Goal: Information Seeking & Learning: Learn about a topic

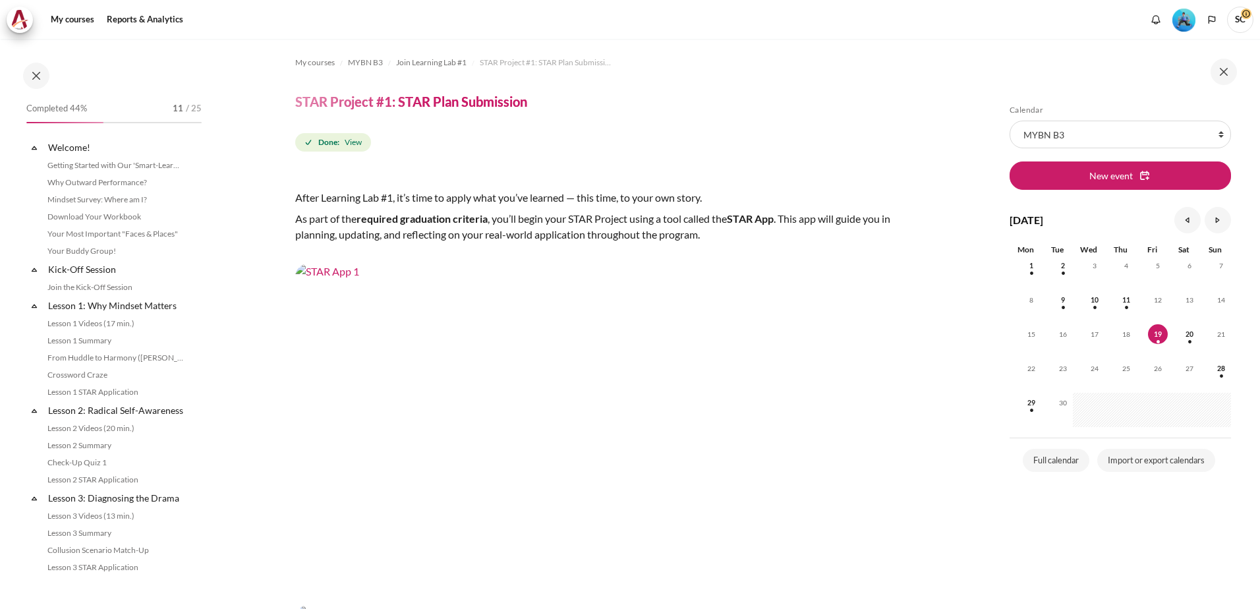
scroll to position [522, 0]
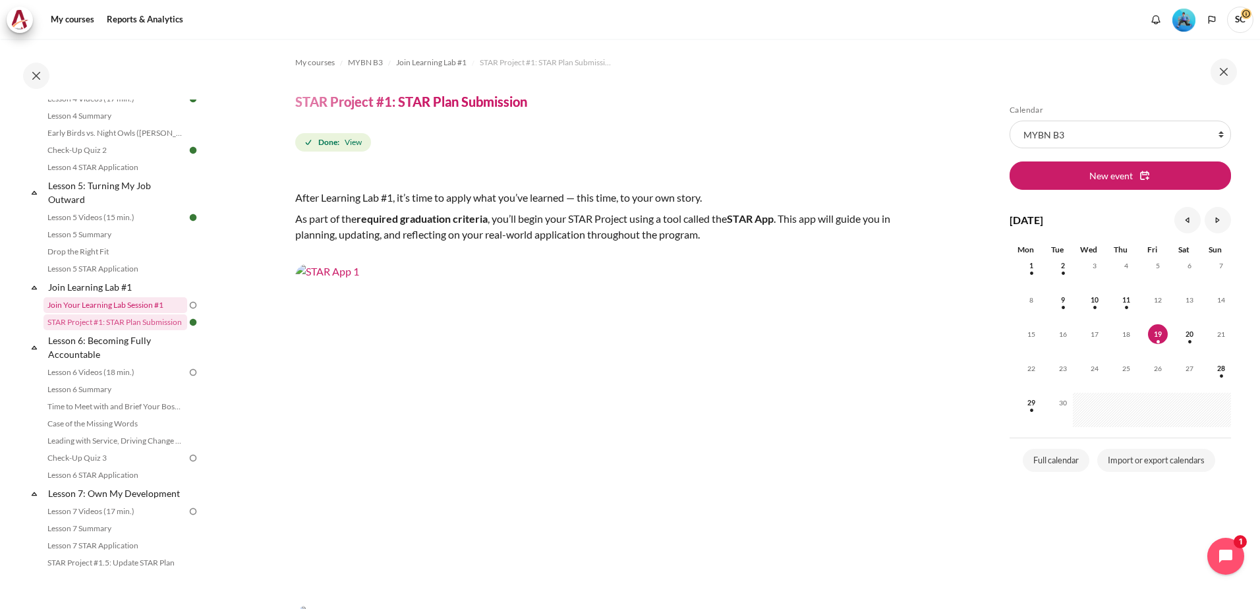
click at [119, 313] on link "Join Your Learning Lab Session #1" at bounding box center [115, 305] width 144 height 16
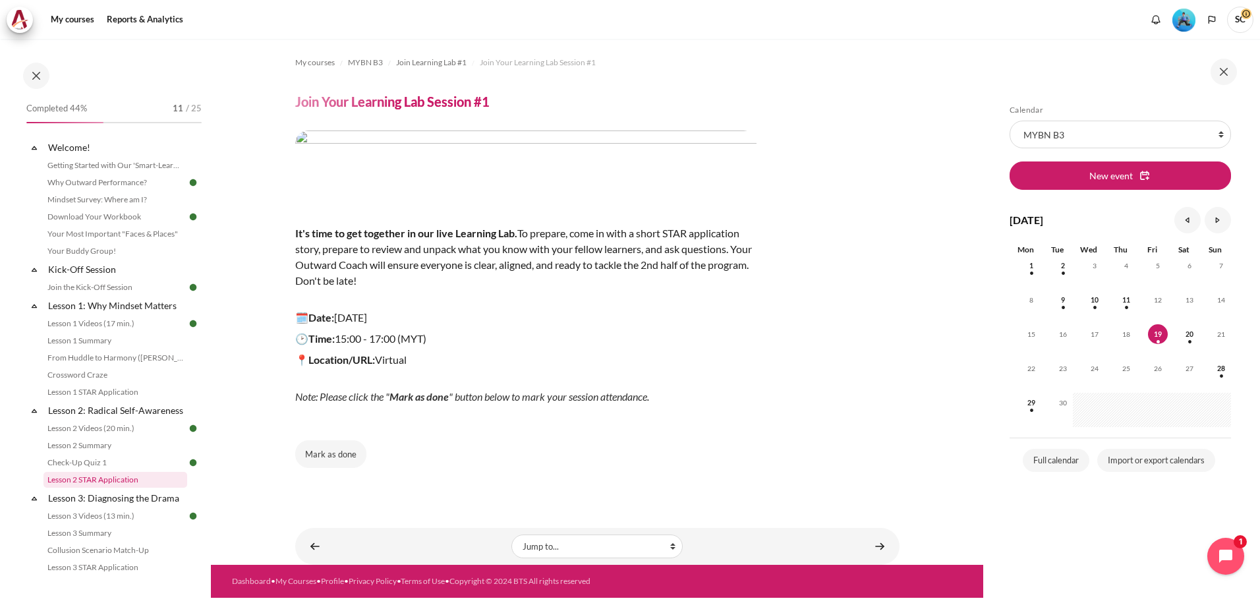
click at [101, 488] on link "Lesson 2 STAR Application" at bounding box center [115, 480] width 144 height 16
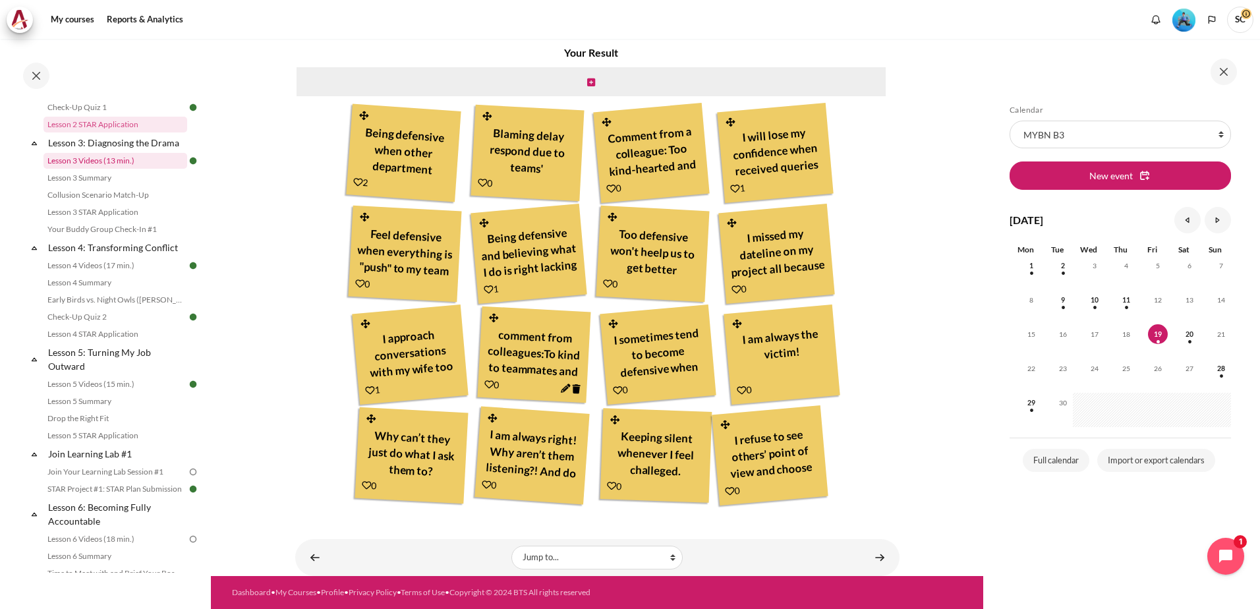
scroll to position [487, 0]
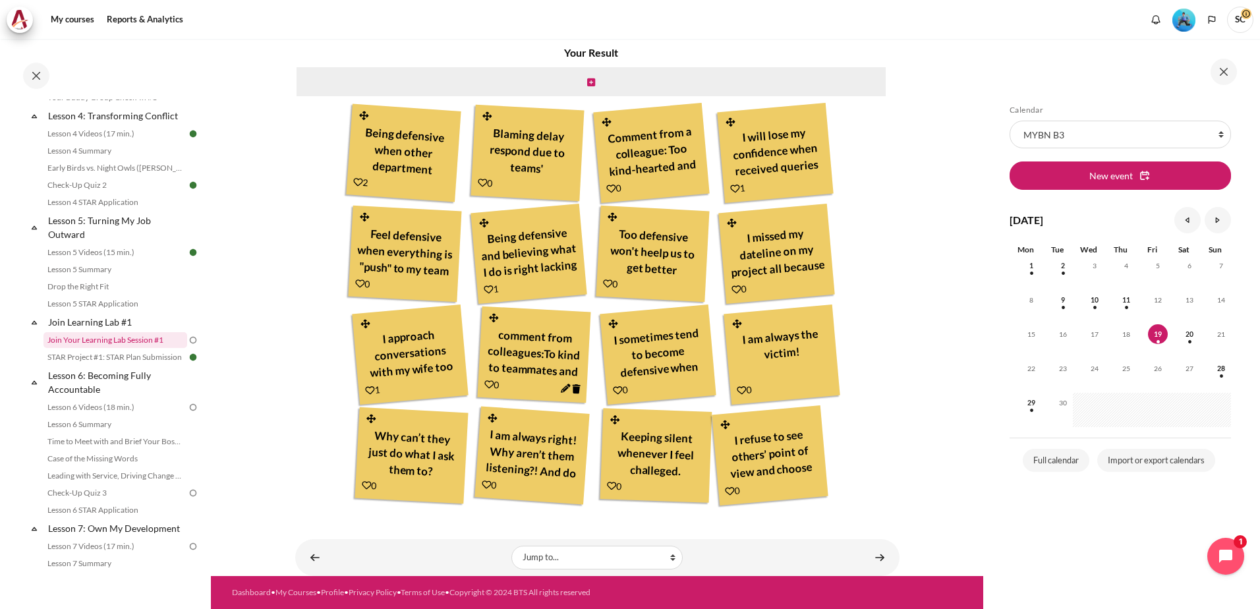
click at [127, 348] on link "Join Your Learning Lab Session #1" at bounding box center [115, 340] width 144 height 16
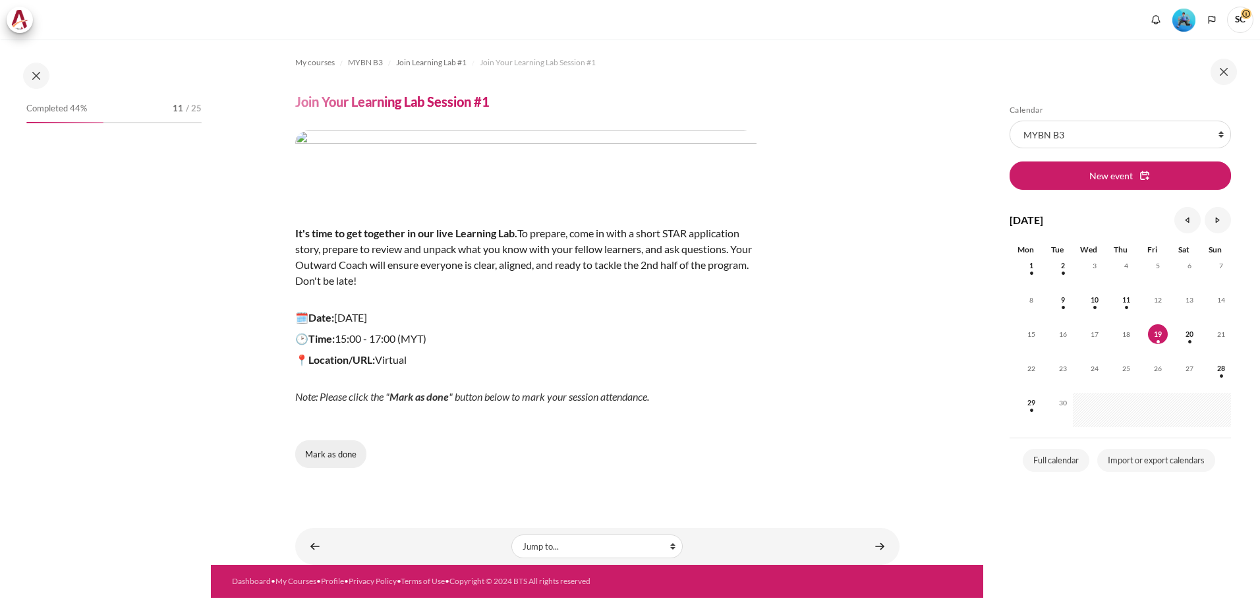
click at [313, 455] on button "Mark as done" at bounding box center [330, 454] width 71 height 28
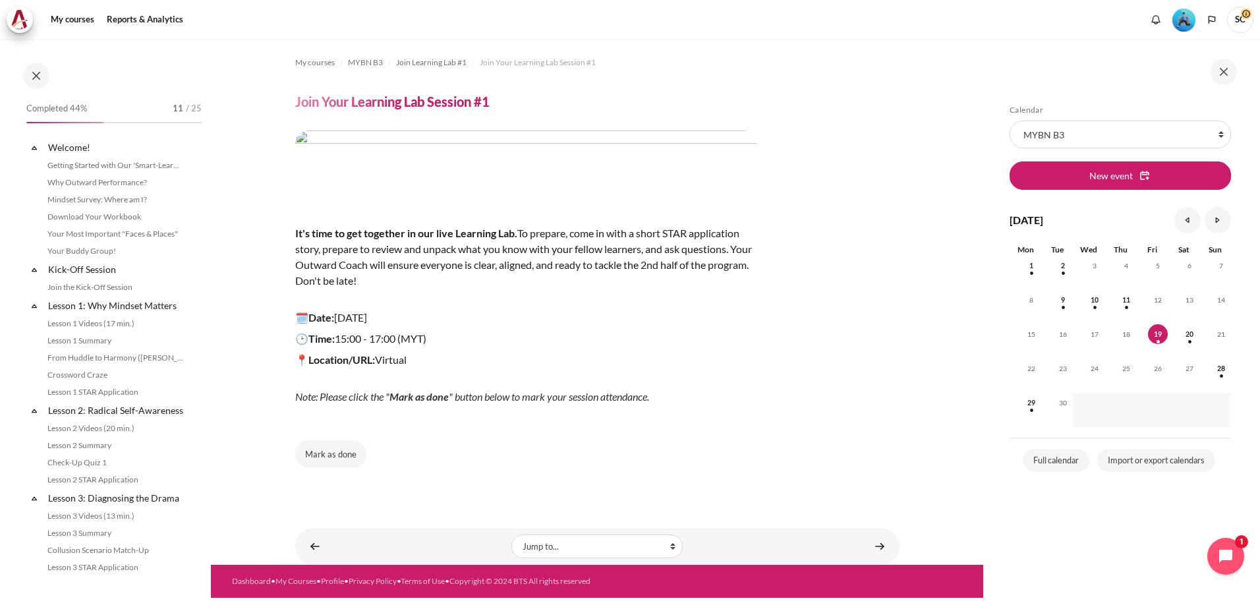
scroll to position [505, 0]
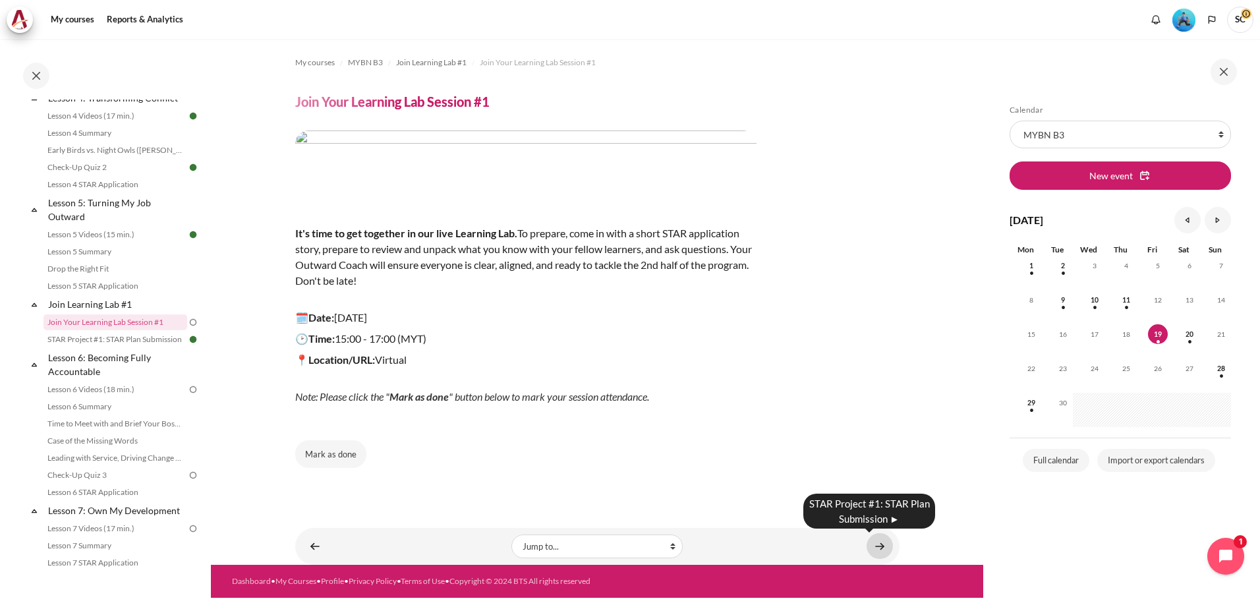
click at [887, 552] on link "Content" at bounding box center [880, 546] width 26 height 26
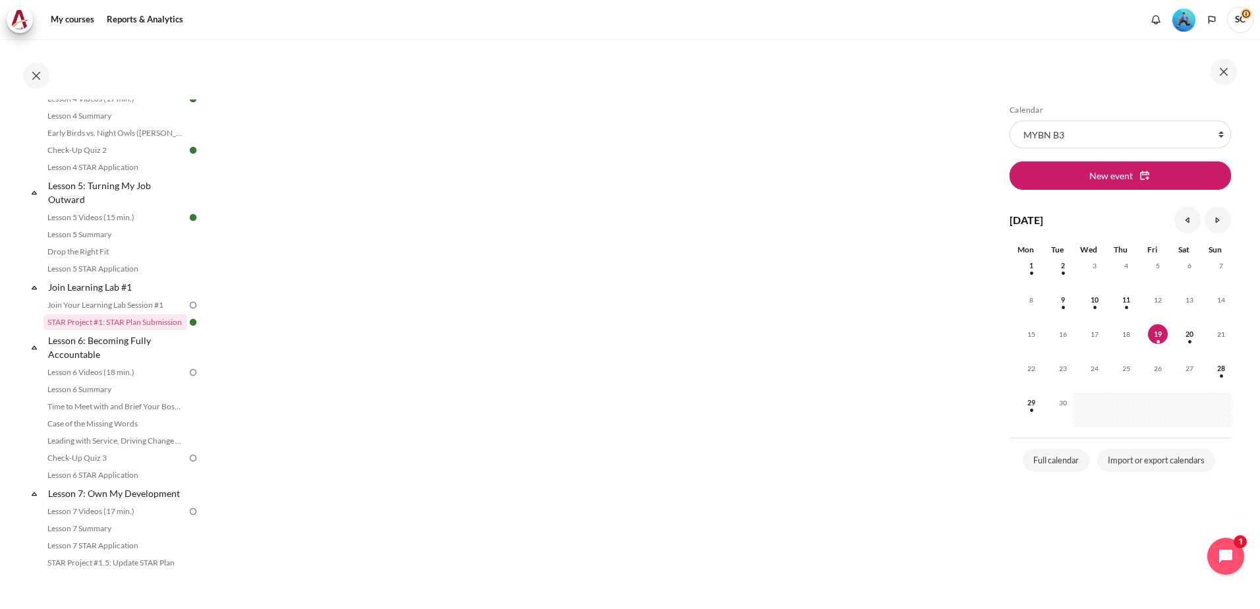
scroll to position [456, 0]
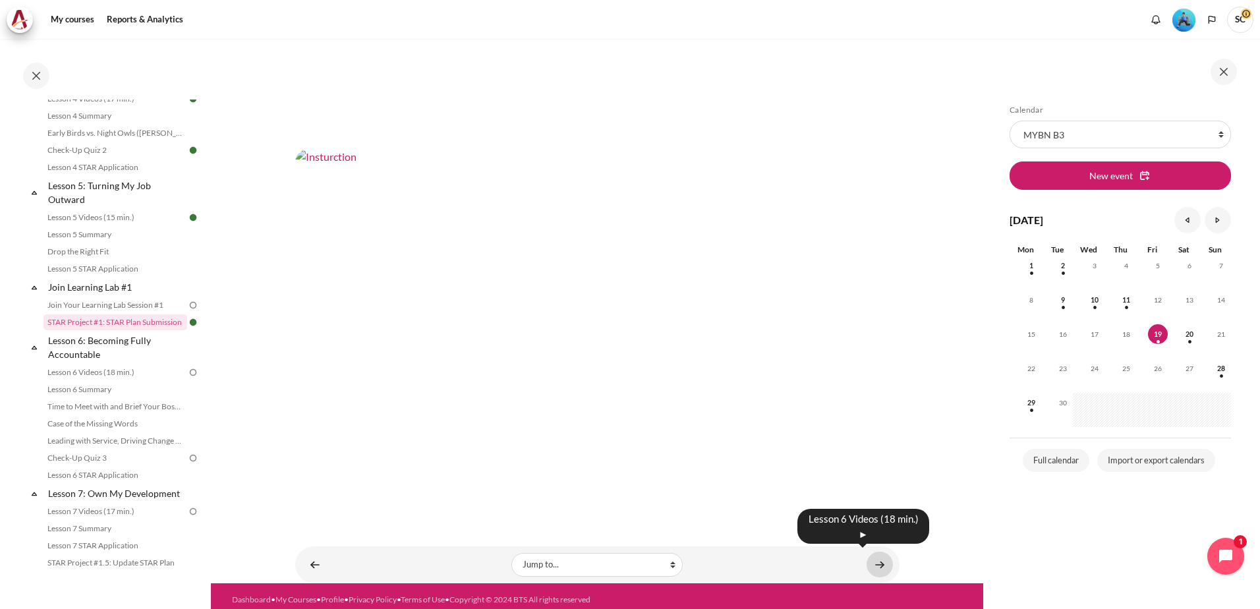
click at [877, 561] on link "Content" at bounding box center [880, 565] width 26 height 26
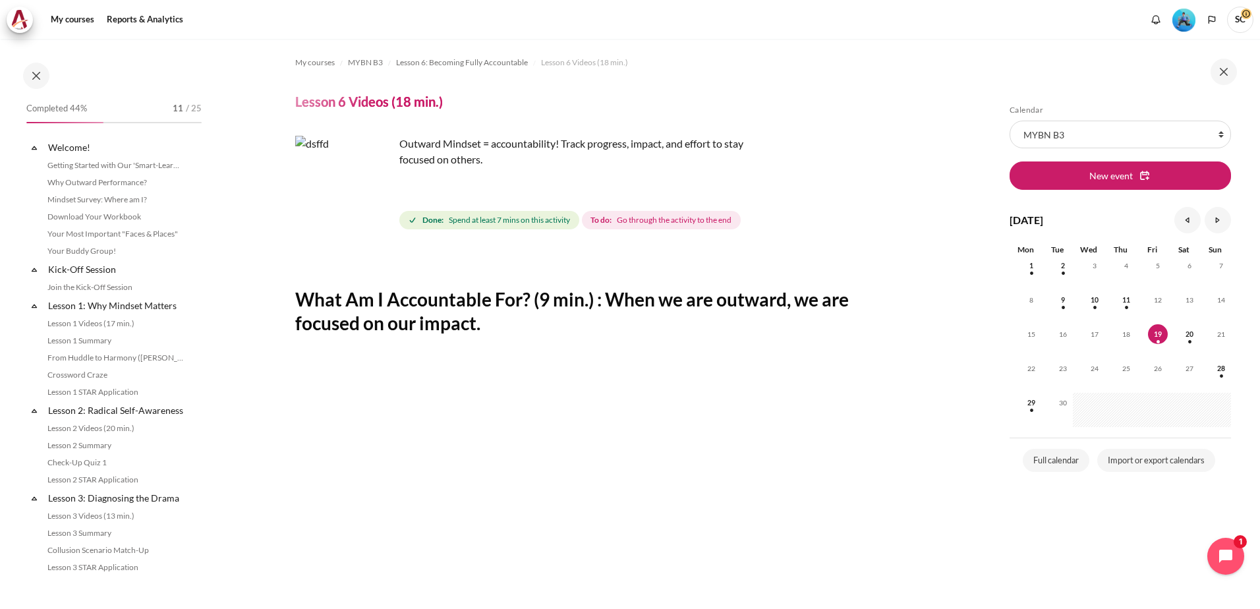
scroll to position [572, 0]
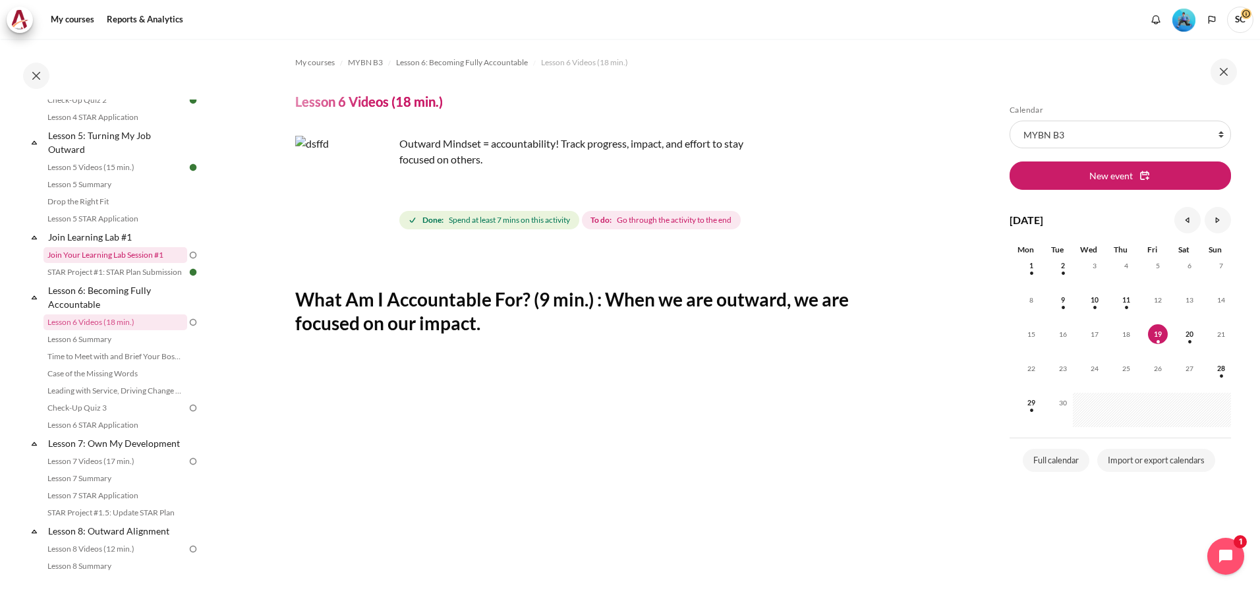
click at [83, 263] on link "Join Your Learning Lab Session #1" at bounding box center [115, 255] width 144 height 16
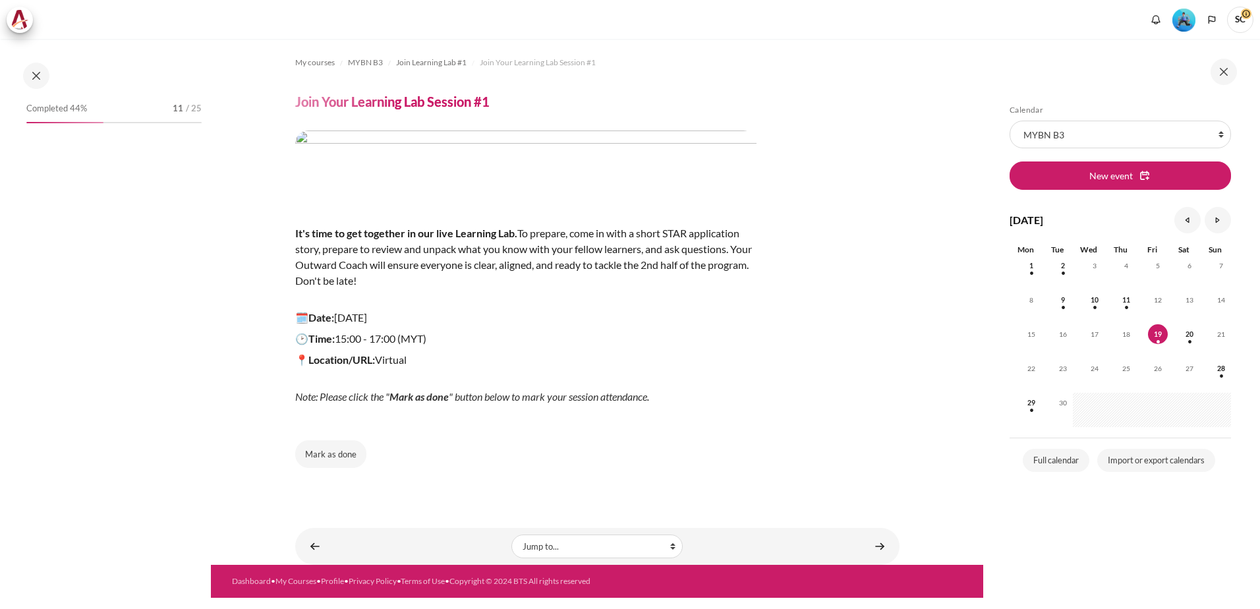
click at [414, 395] on span "Mark as done" at bounding box center [418, 396] width 59 height 13
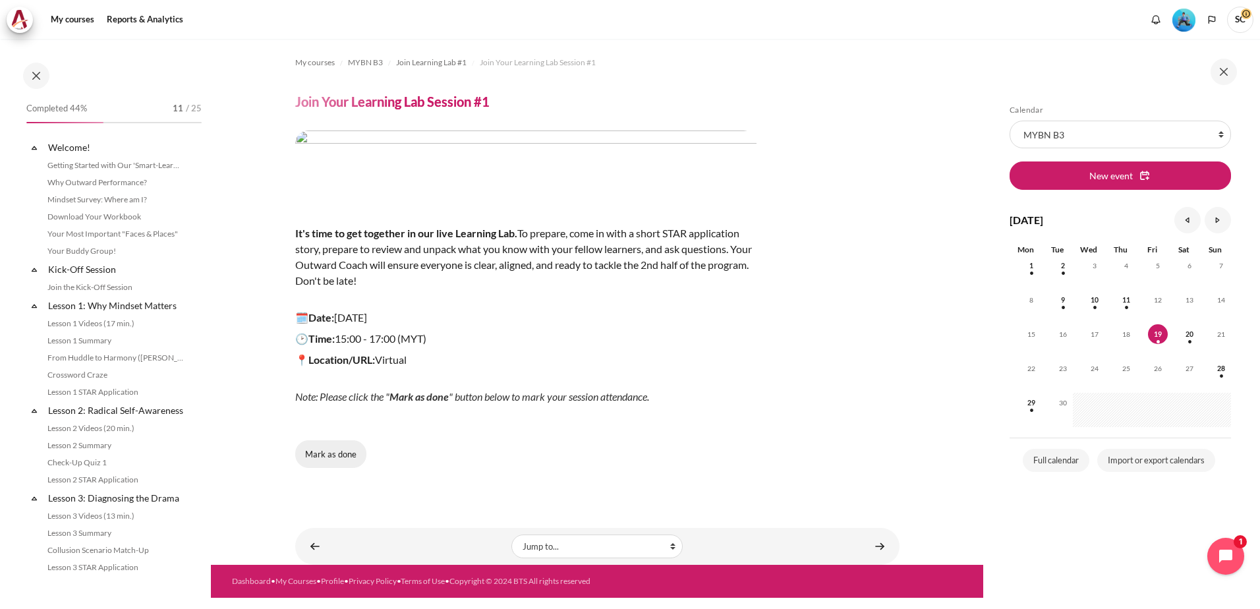
scroll to position [505, 0]
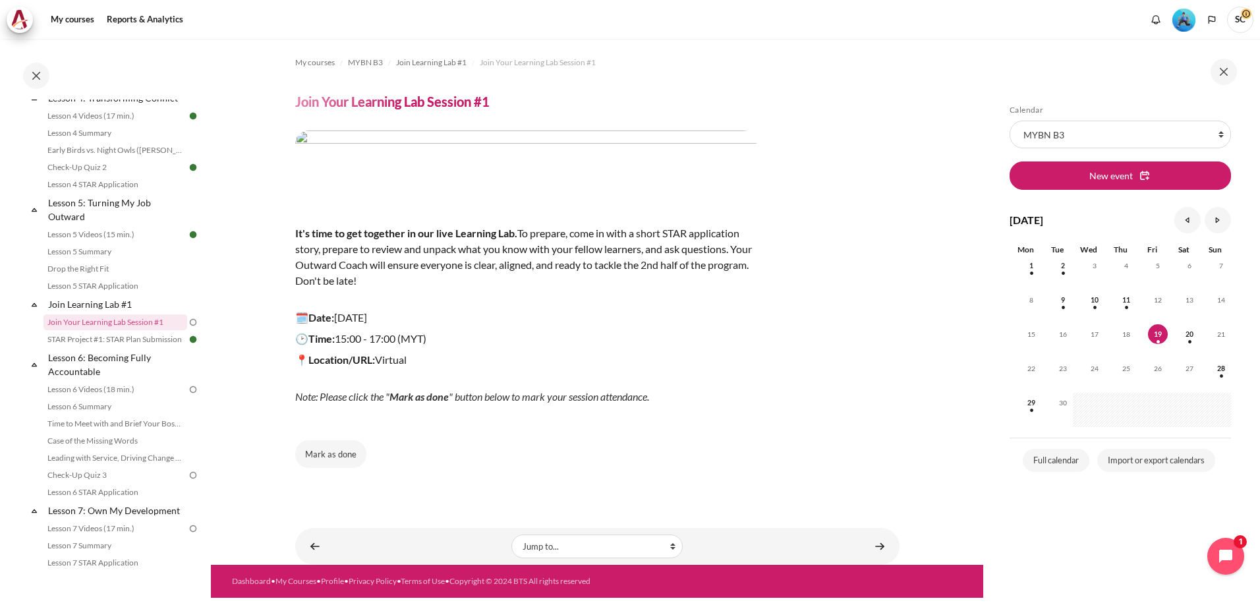
click at [386, 162] on img "Content" at bounding box center [525, 166] width 461 height 72
click at [323, 457] on button "Mark as done" at bounding box center [330, 454] width 71 height 28
click at [885, 546] on link "Content" at bounding box center [880, 546] width 26 height 26
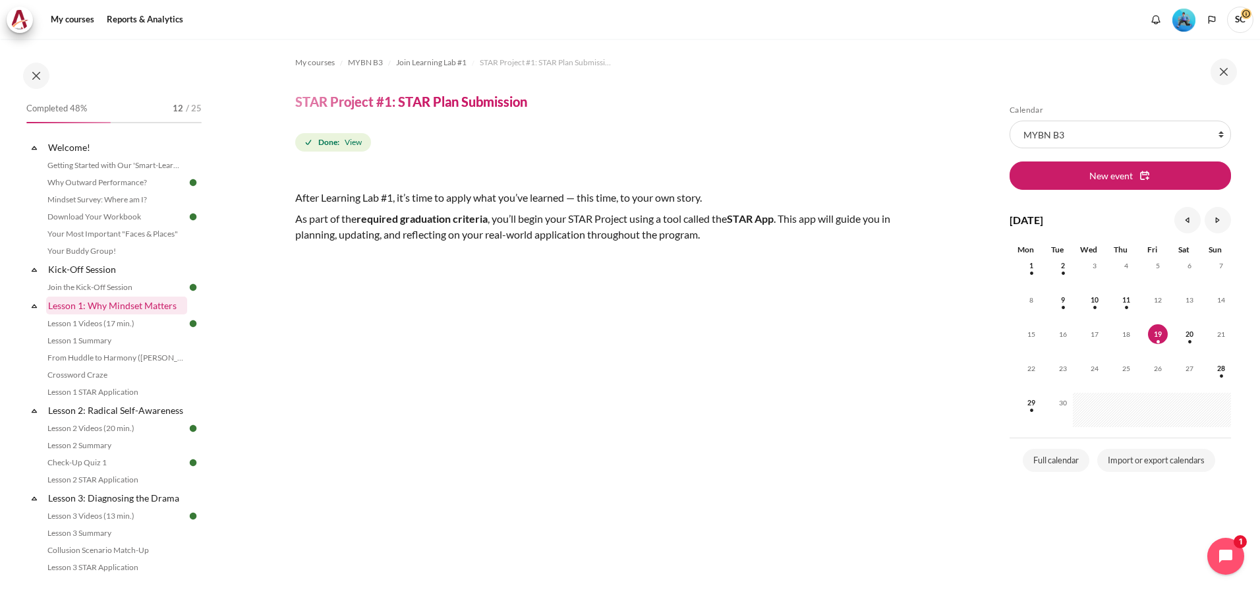
scroll to position [198, 0]
